Goal: Find specific page/section: Find specific page/section

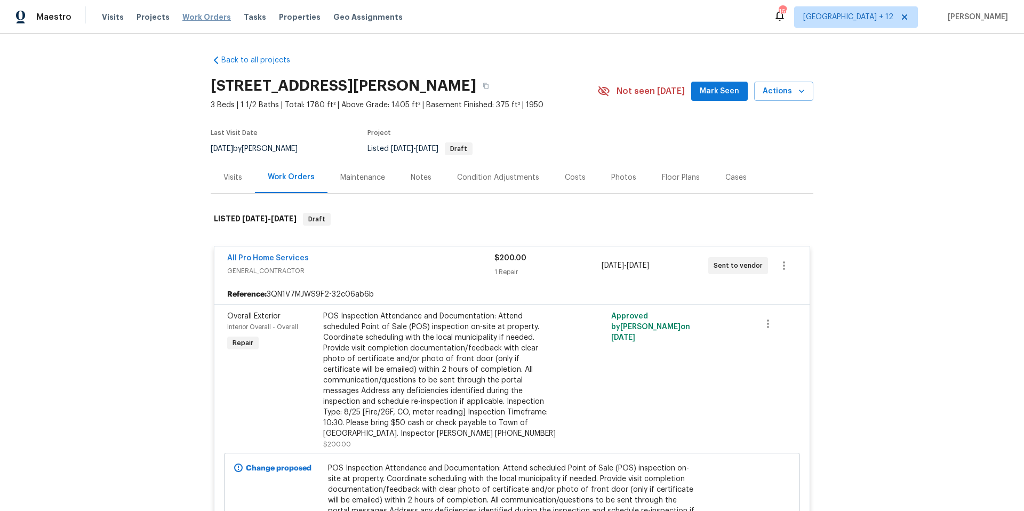
click at [189, 20] on span "Work Orders" at bounding box center [206, 17] width 49 height 11
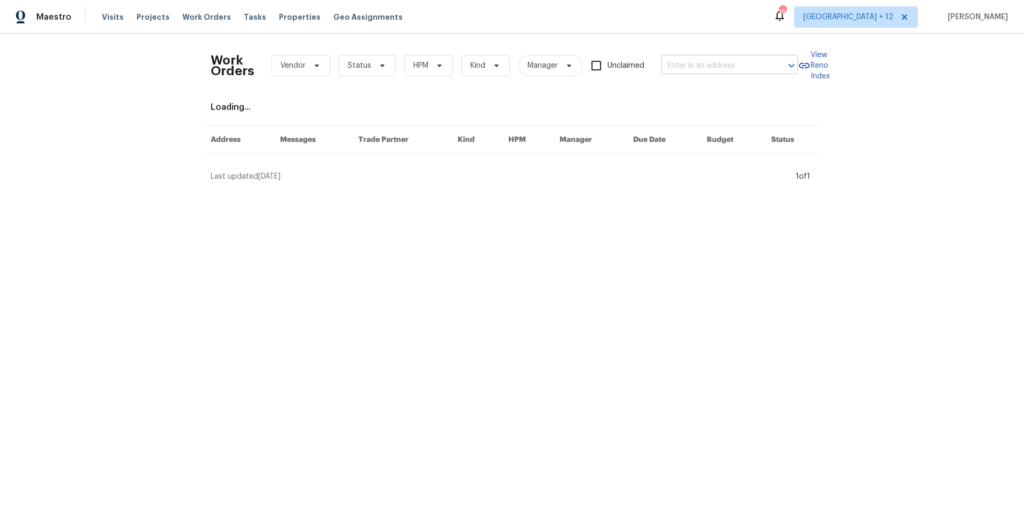
click at [756, 68] on input "text" at bounding box center [714, 66] width 107 height 17
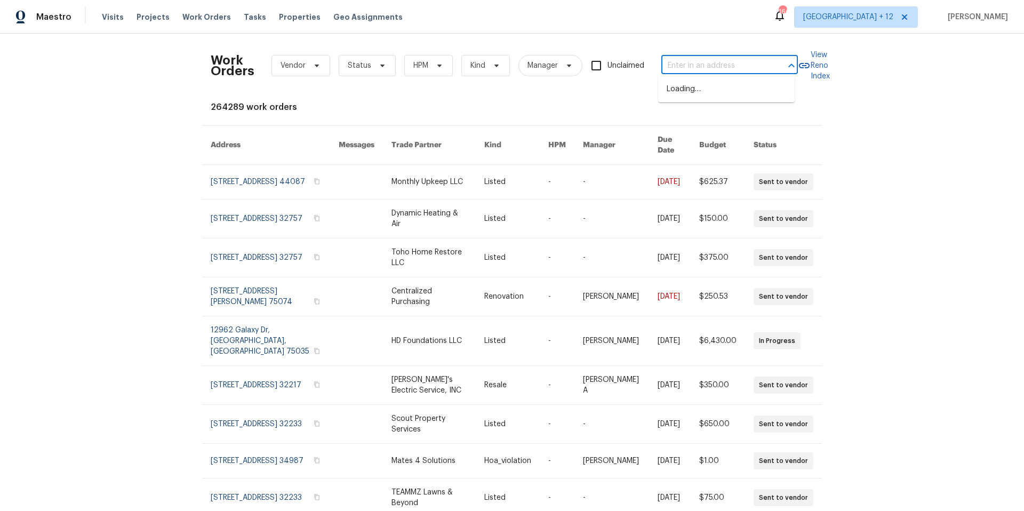
paste input "[STREET_ADDRESS]"
type input "[STREET_ADDRESS]"
click at [709, 90] on li "[STREET_ADDRESS]" at bounding box center [726, 90] width 137 height 18
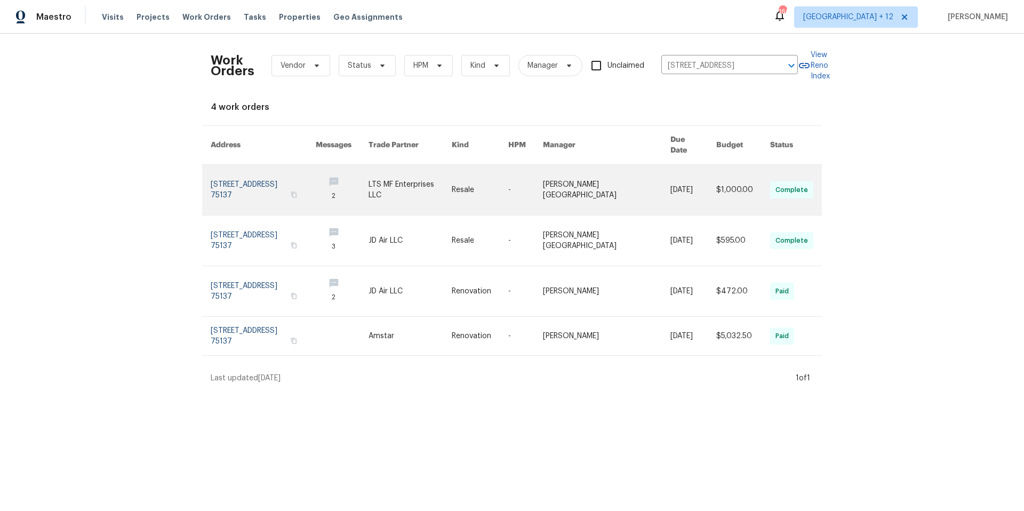
click at [258, 172] on link at bounding box center [263, 190] width 105 height 50
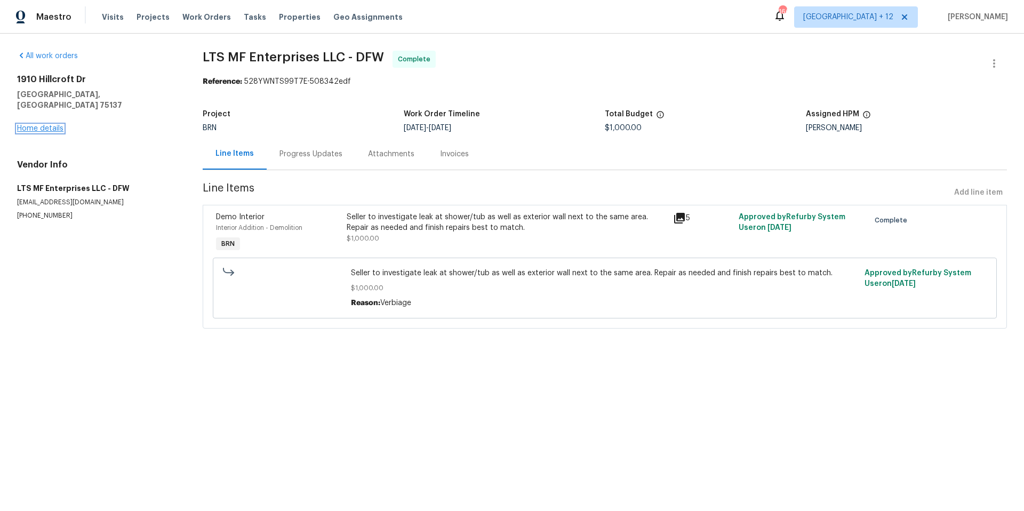
click at [59, 125] on link "Home details" at bounding box center [40, 128] width 46 height 7
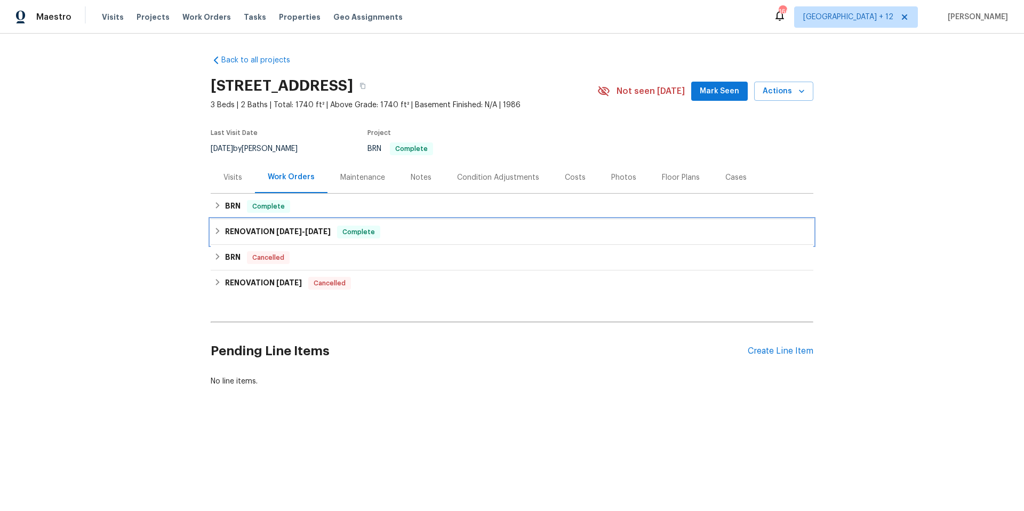
click at [215, 231] on icon at bounding box center [217, 230] width 7 height 7
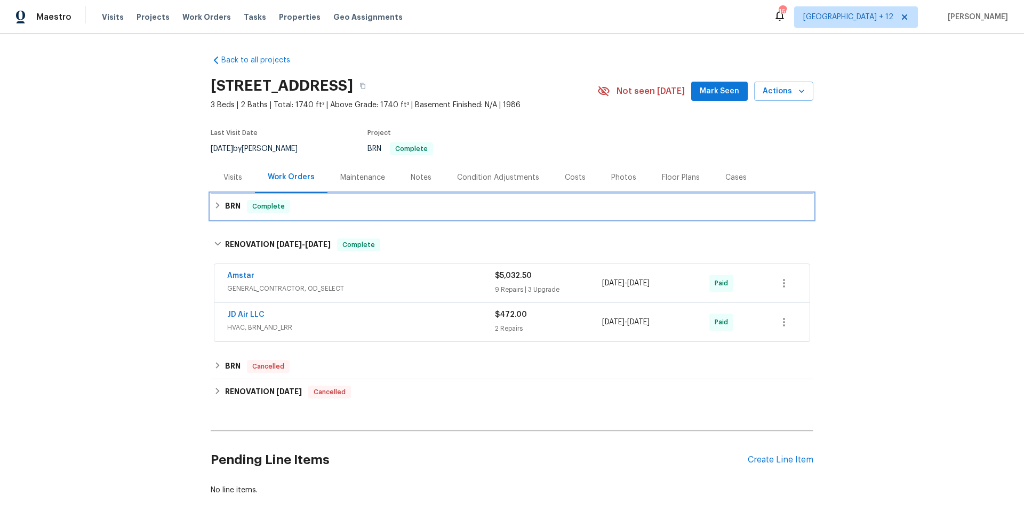
click at [216, 206] on icon at bounding box center [218, 205] width 4 height 6
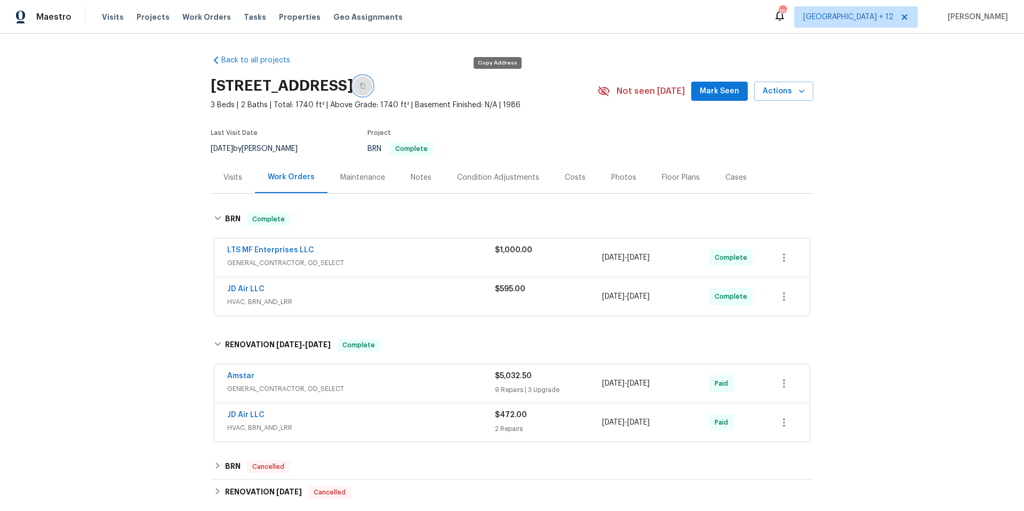
click at [365, 84] on icon "button" at bounding box center [362, 86] width 5 height 6
click at [183, 18] on span "Work Orders" at bounding box center [206, 17] width 49 height 11
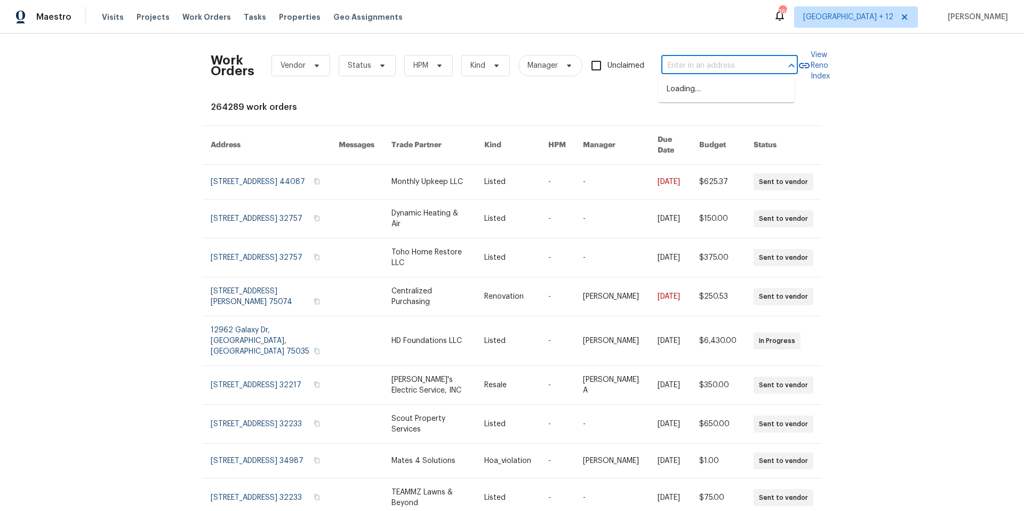
click at [715, 68] on input "text" at bounding box center [714, 66] width 107 height 17
type input "3048 burbank"
click at [741, 93] on li "[STREET_ADDRESS]" at bounding box center [726, 90] width 137 height 18
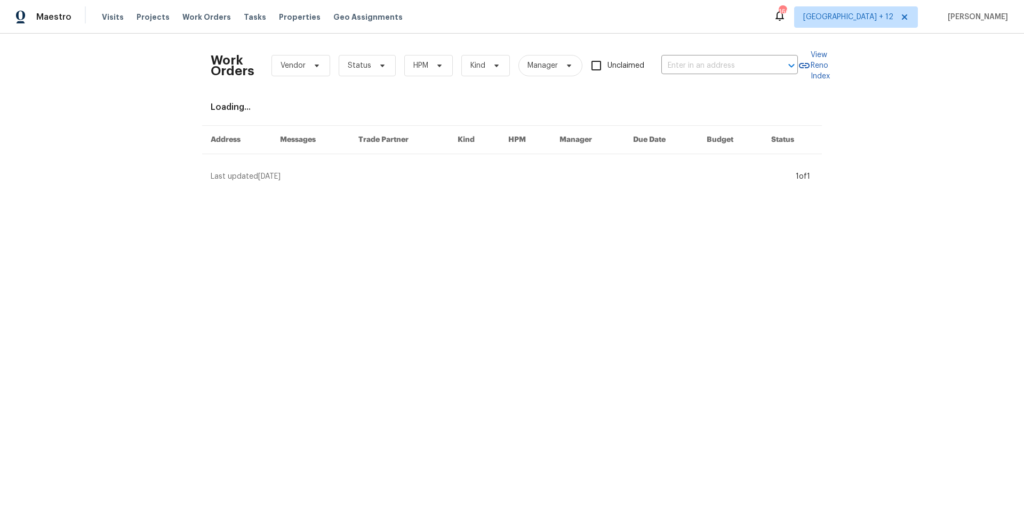
type input "[STREET_ADDRESS]"
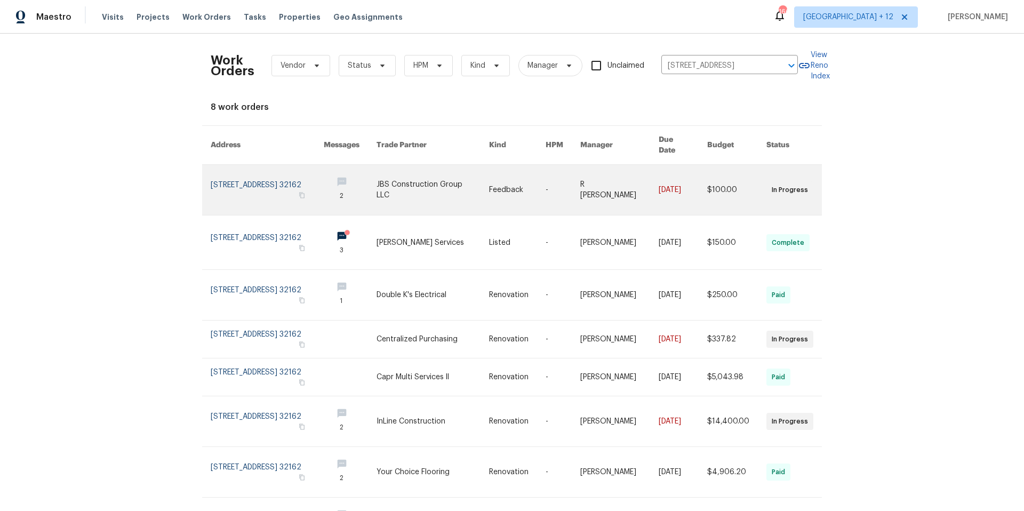
click at [266, 180] on link at bounding box center [267, 190] width 113 height 50
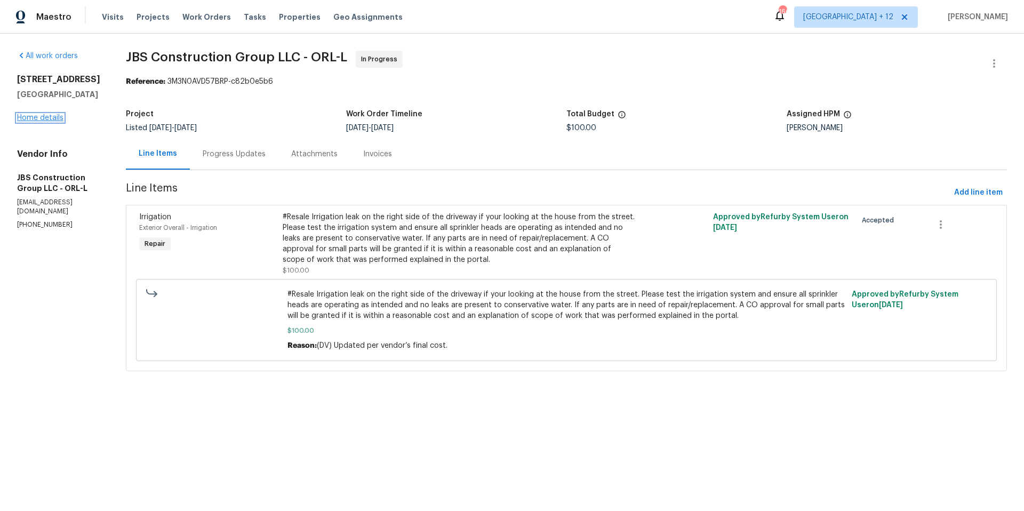
click at [43, 120] on link "Home details" at bounding box center [40, 117] width 46 height 7
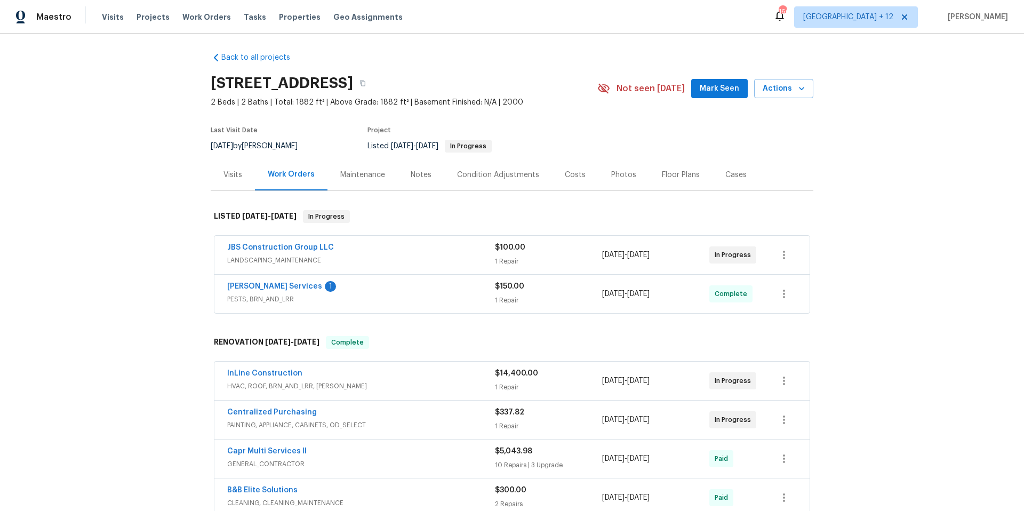
scroll to position [18, 0]
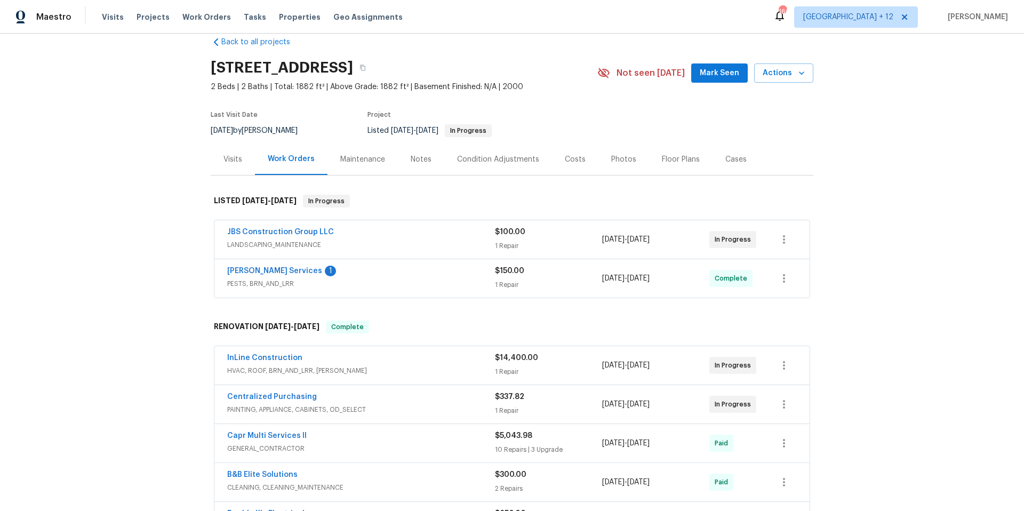
click at [375, 369] on span "HVAC, ROOF, BRN_AND_LRR, [PERSON_NAME]" at bounding box center [361, 370] width 268 height 11
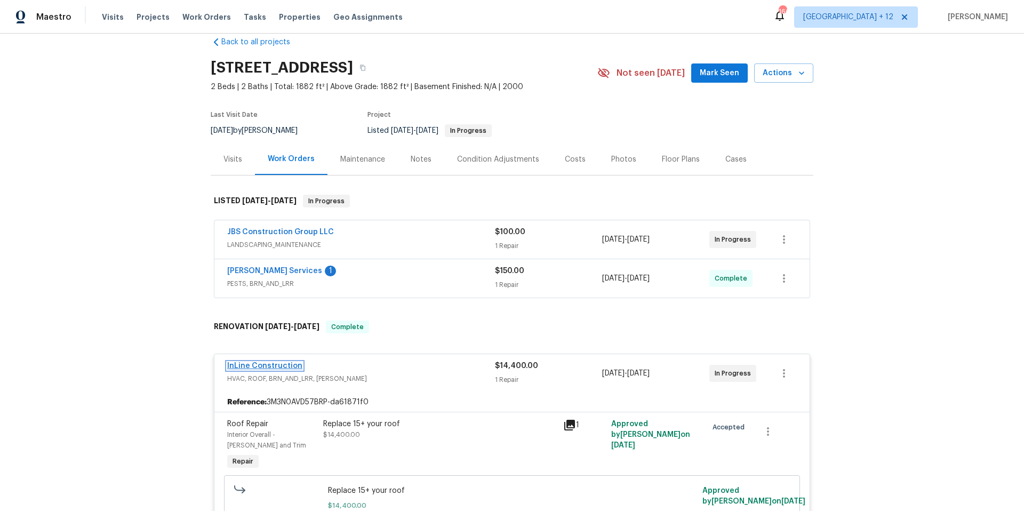
click at [290, 365] on link "InLine Construction" at bounding box center [264, 365] width 75 height 7
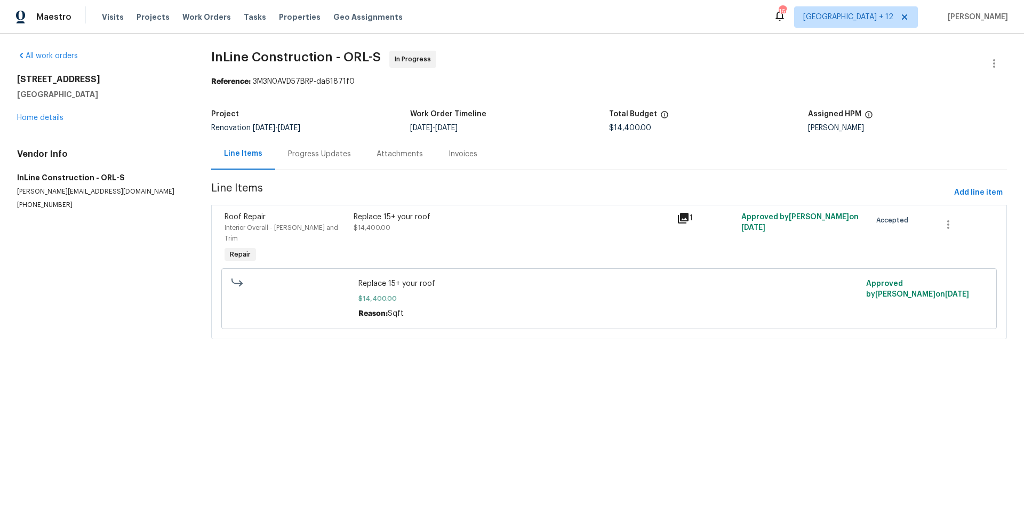
click at [316, 153] on div "Progress Updates" at bounding box center [319, 154] width 63 height 11
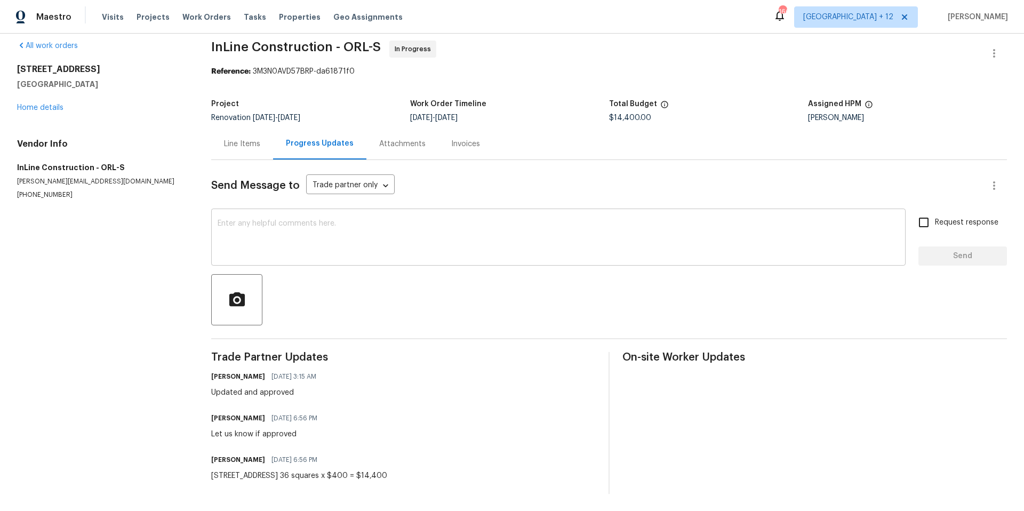
scroll to position [19, 0]
